Goal: Find specific page/section

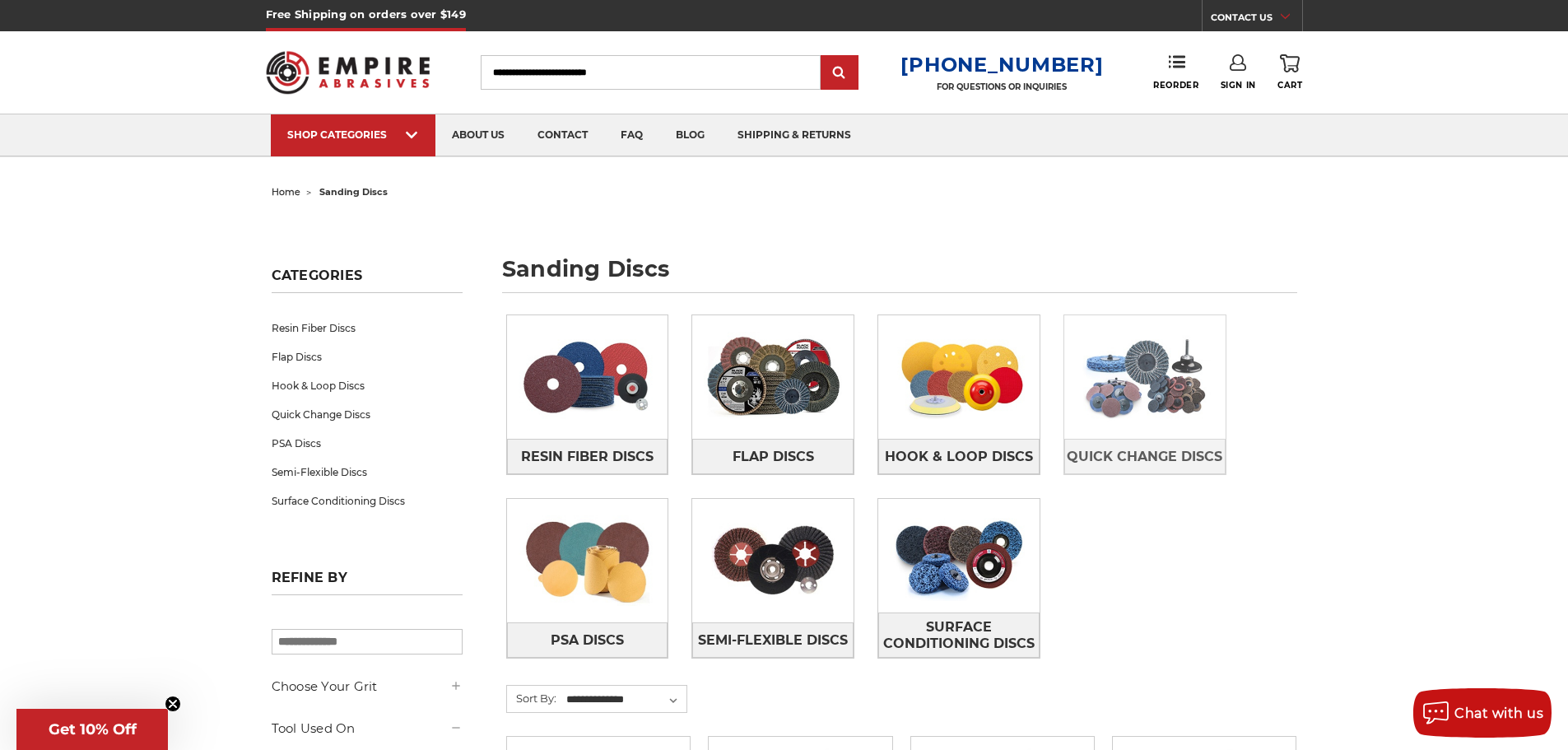
click at [1119, 421] on img at bounding box center [1145, 377] width 162 height 113
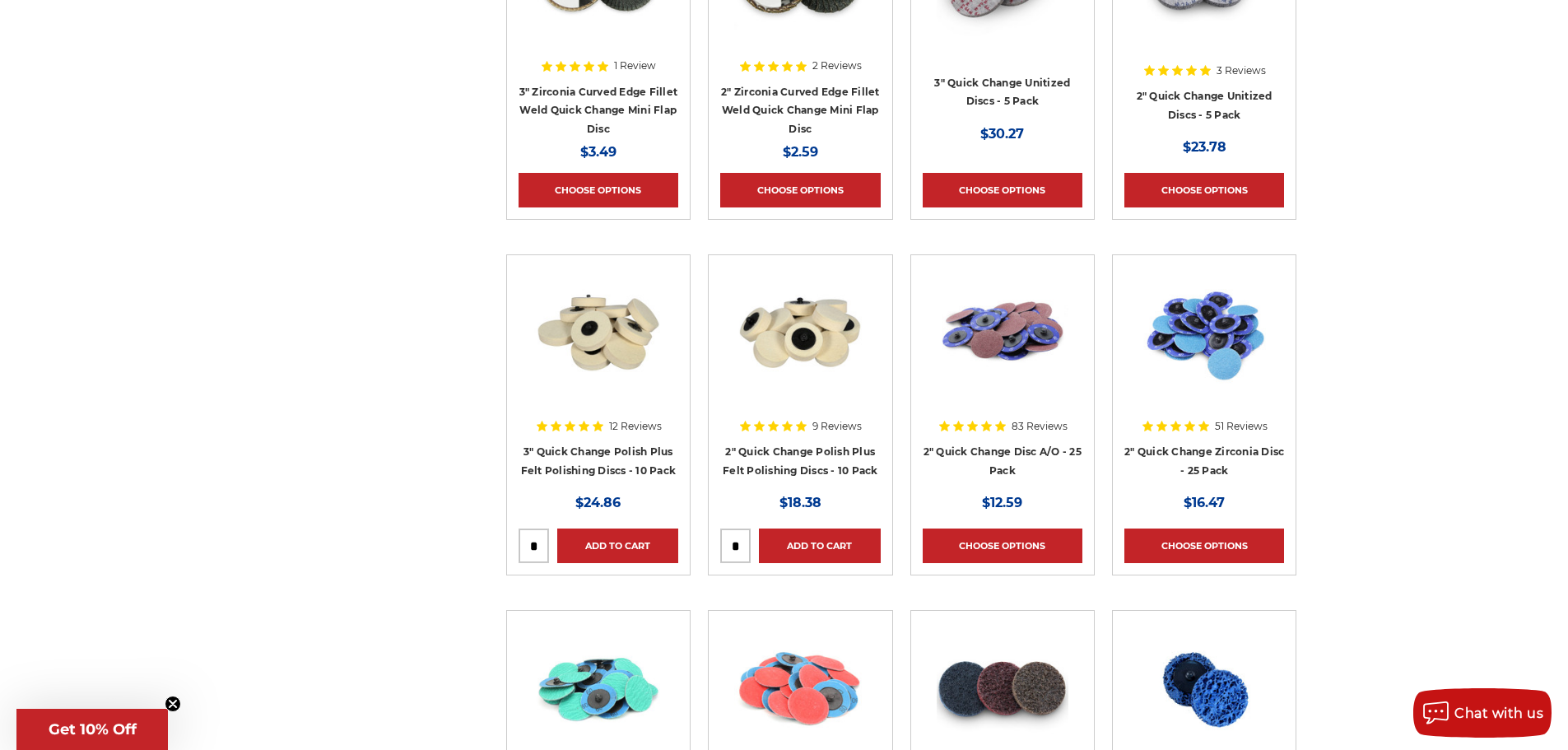
scroll to position [823, 0]
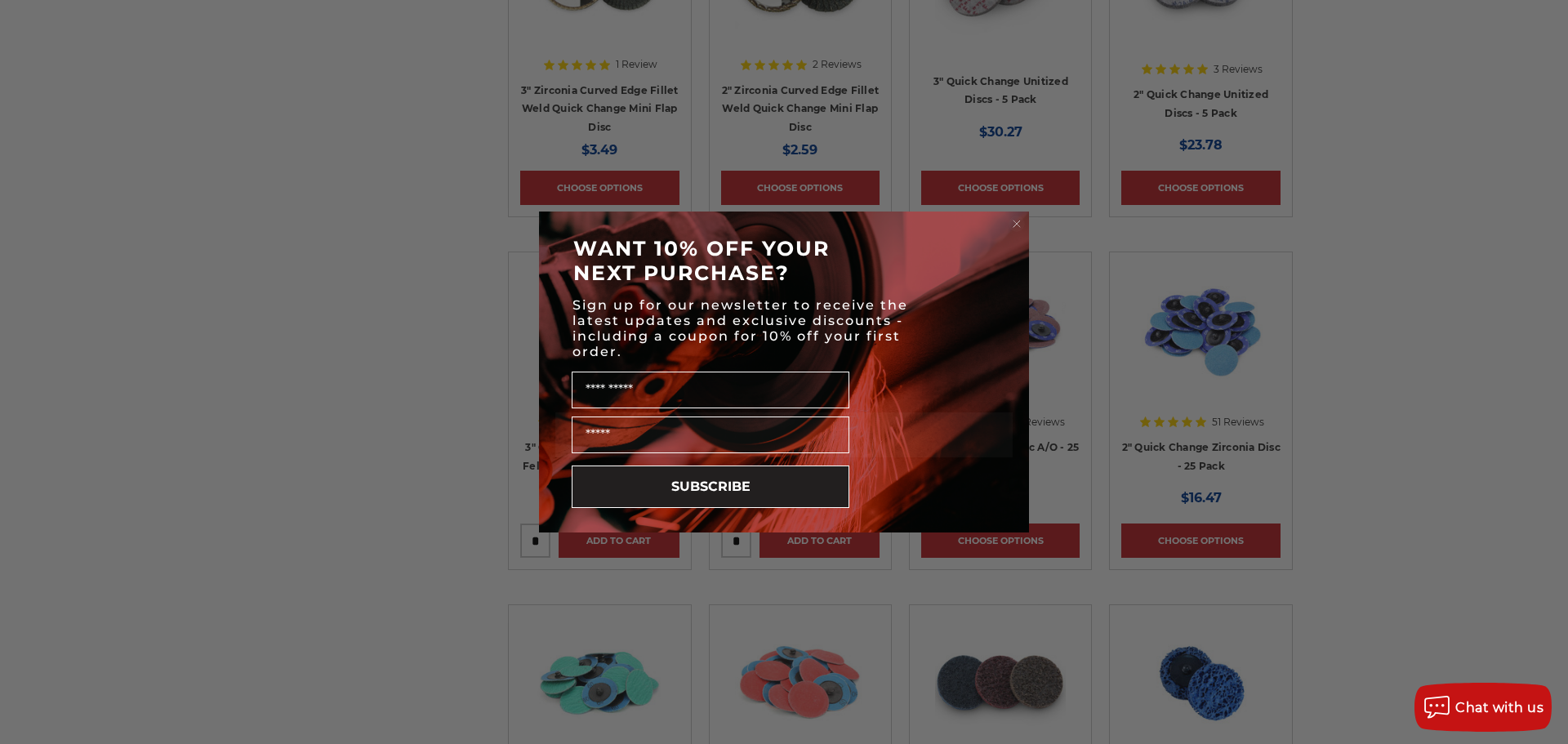
click at [1016, 224] on icon "Close dialog" at bounding box center [1017, 224] width 7 height 7
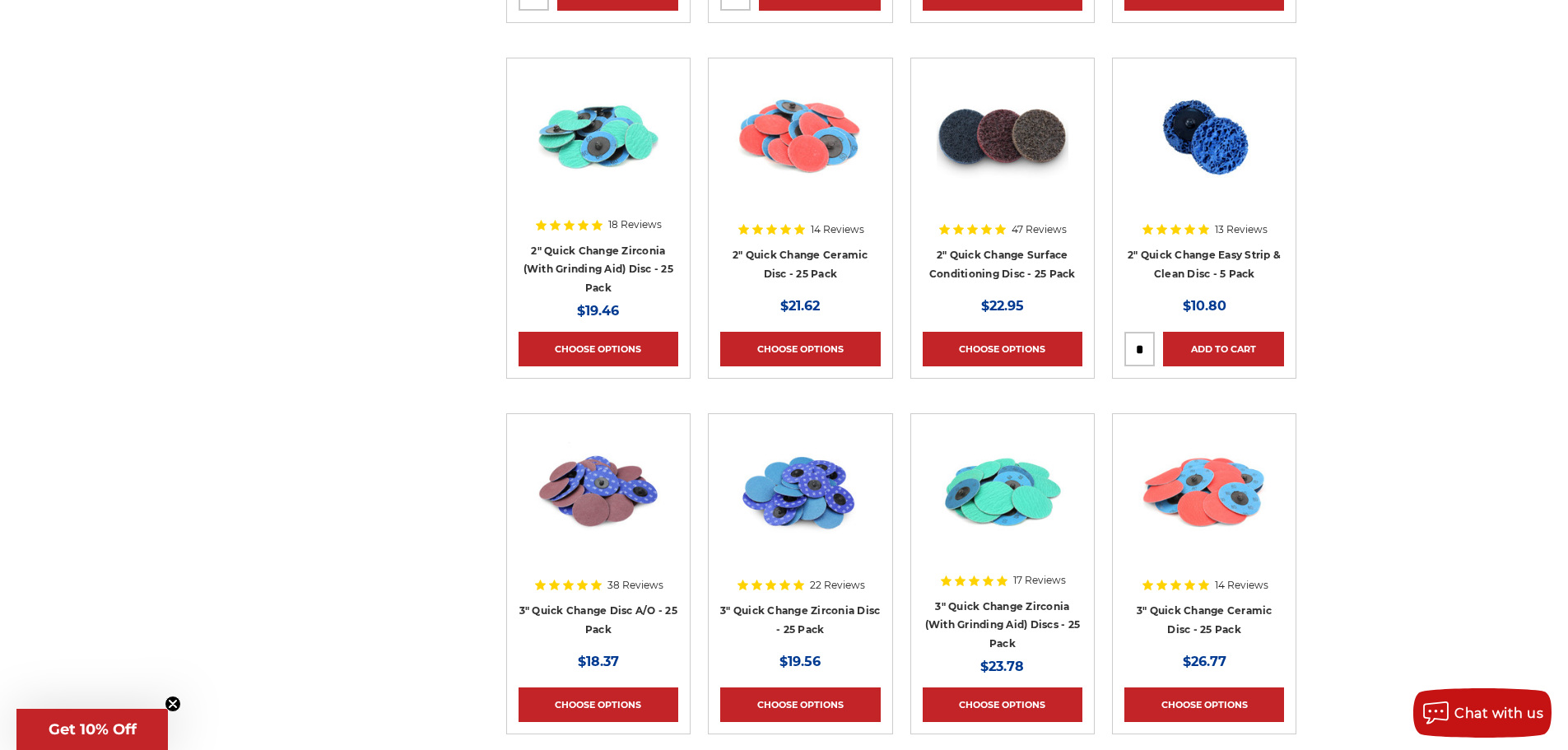
scroll to position [1399, 0]
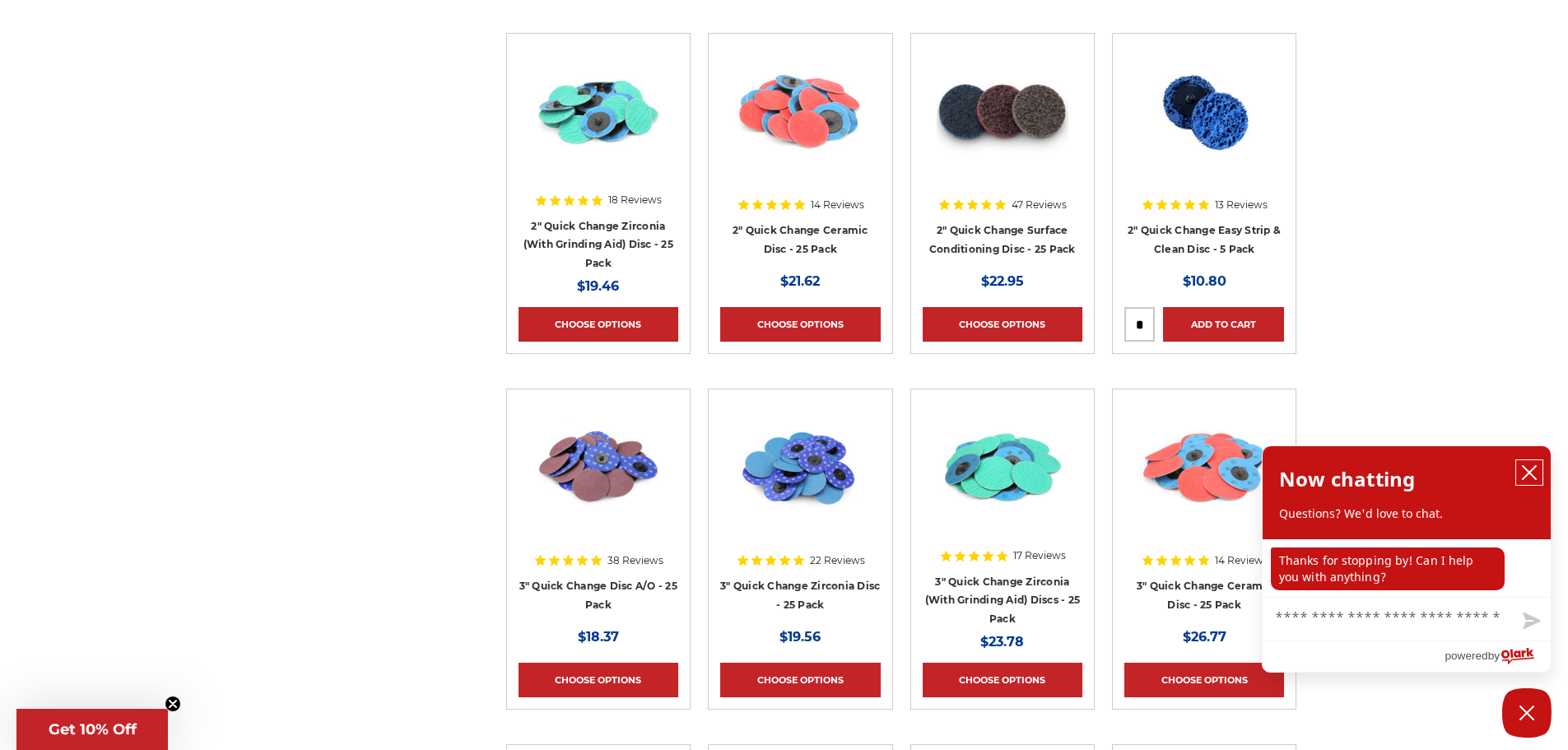
click at [1533, 479] on icon "close chatbox" at bounding box center [1528, 472] width 16 height 16
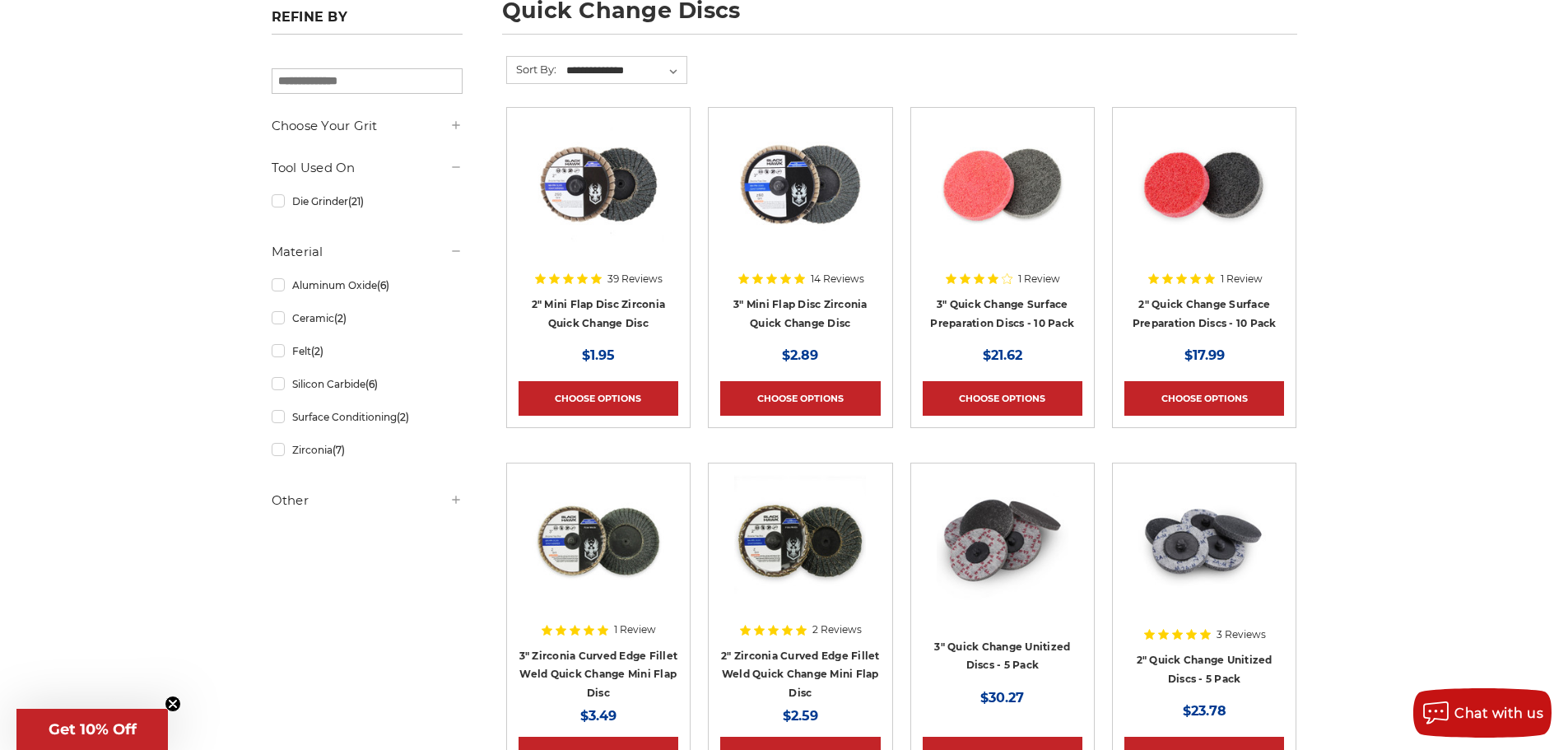
scroll to position [0, 0]
